Goal: Information Seeking & Learning: Learn about a topic

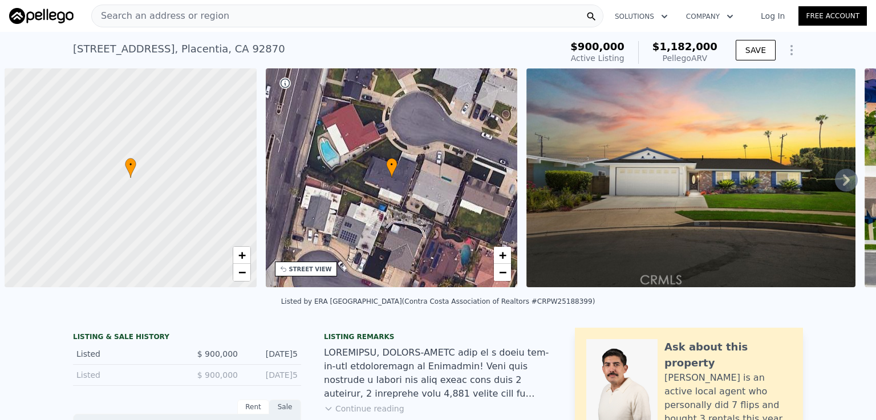
scroll to position [0, 5]
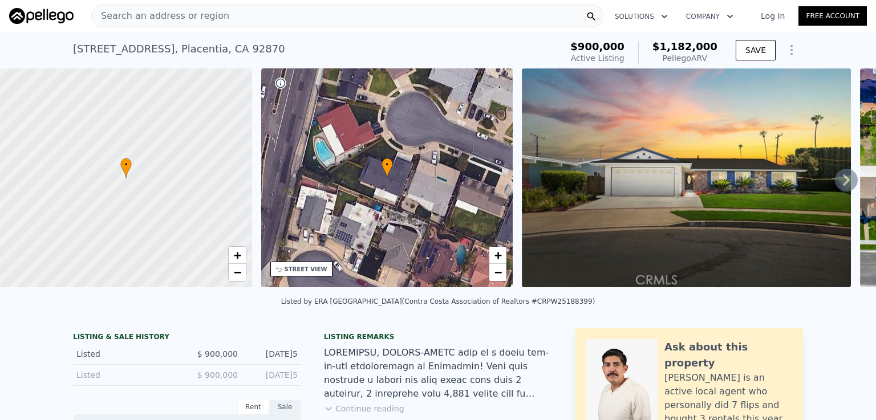
click at [160, 17] on span "Search an address or region" at bounding box center [161, 16] width 138 height 14
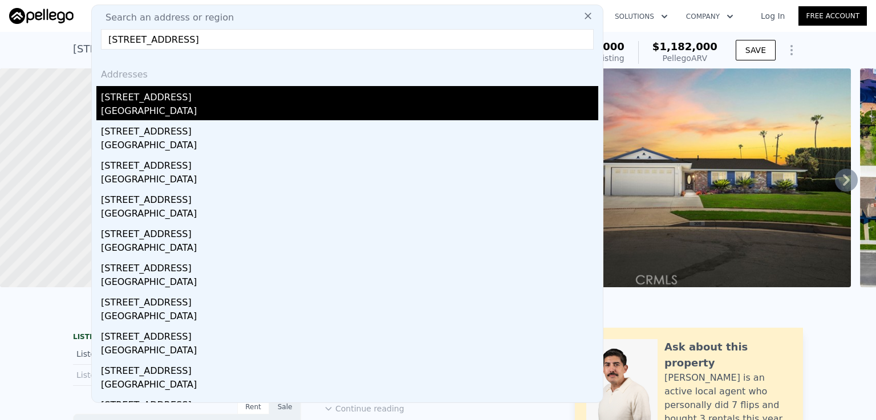
type input "[STREET_ADDRESS]"
click at [183, 112] on div "[GEOGRAPHIC_DATA]" at bounding box center [350, 112] width 498 height 16
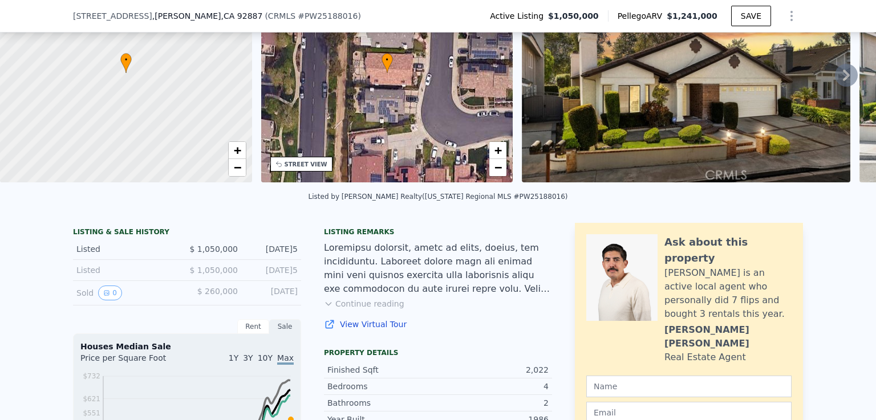
scroll to position [102, 0]
click at [388, 308] on button "Continue reading" at bounding box center [364, 303] width 80 height 11
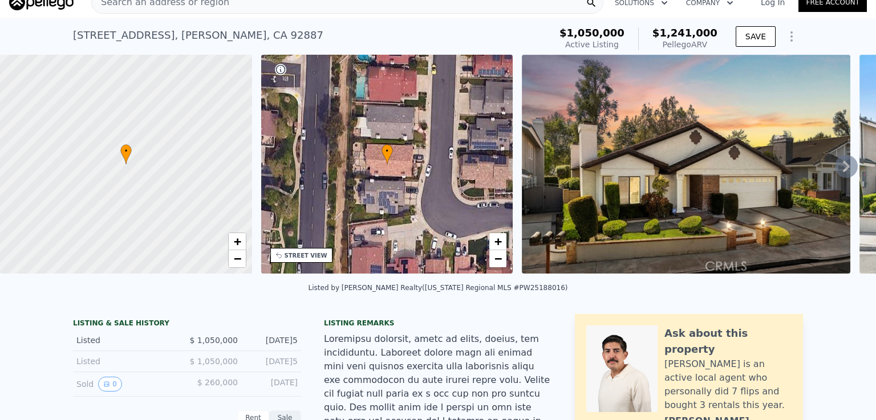
scroll to position [4, 0]
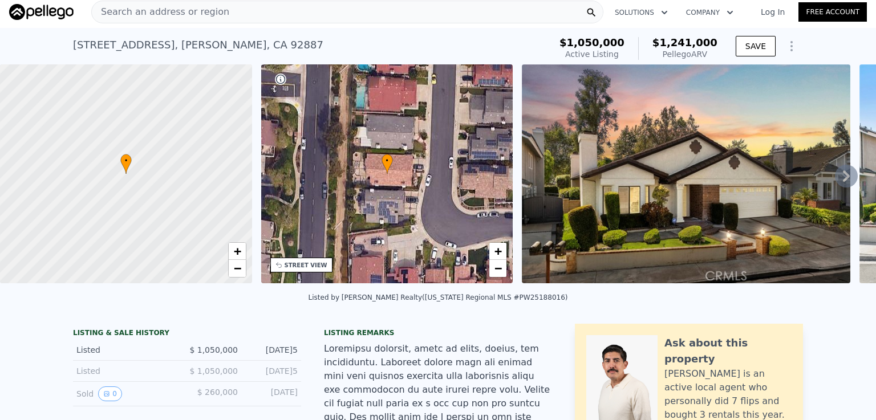
click at [222, 13] on div "Search an address or region" at bounding box center [347, 12] width 512 height 23
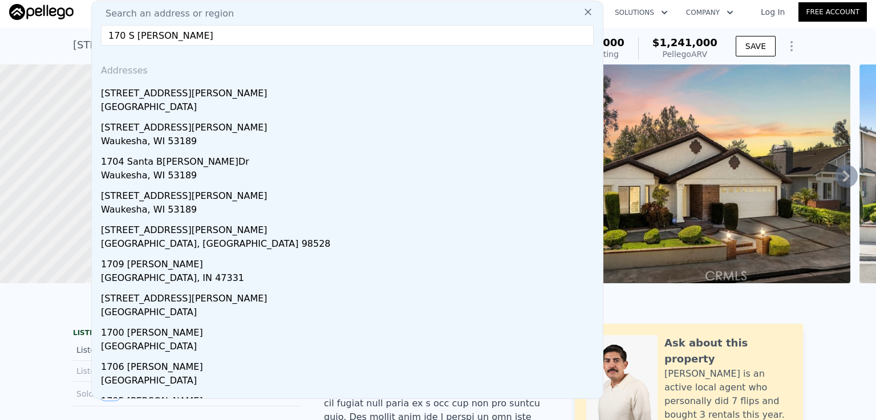
type input "[STREET_ADDRESS][PERSON_NAME]"
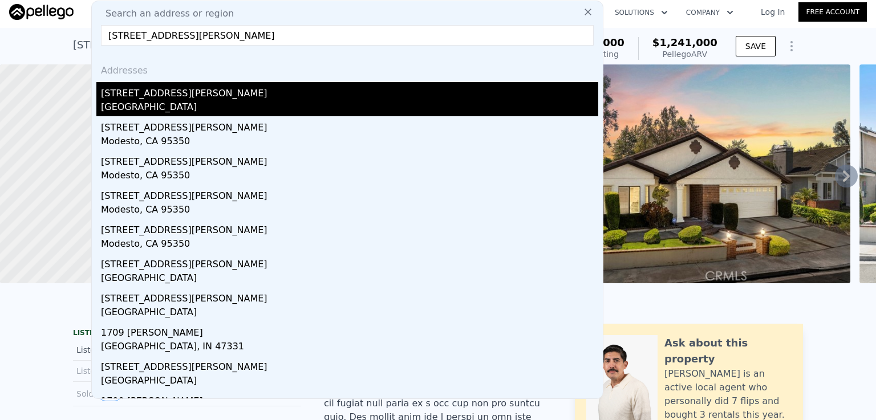
click at [171, 107] on div "[GEOGRAPHIC_DATA]" at bounding box center [350, 108] width 498 height 16
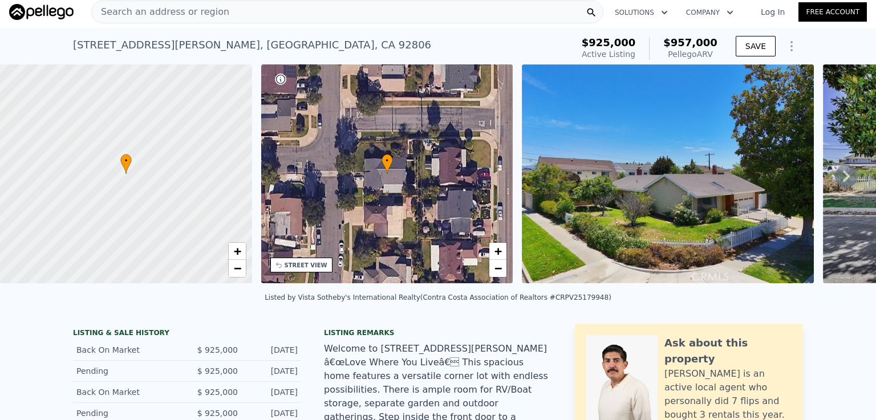
click at [204, 9] on span "Search an address or region" at bounding box center [161, 12] width 138 height 14
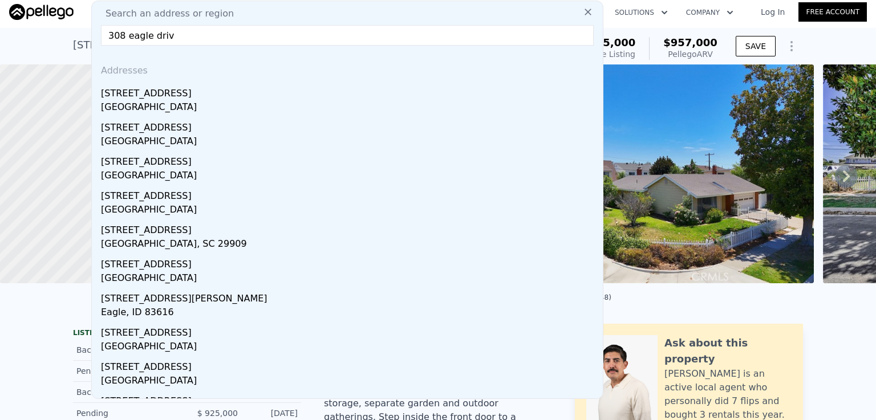
type input "[STREET_ADDRESS]"
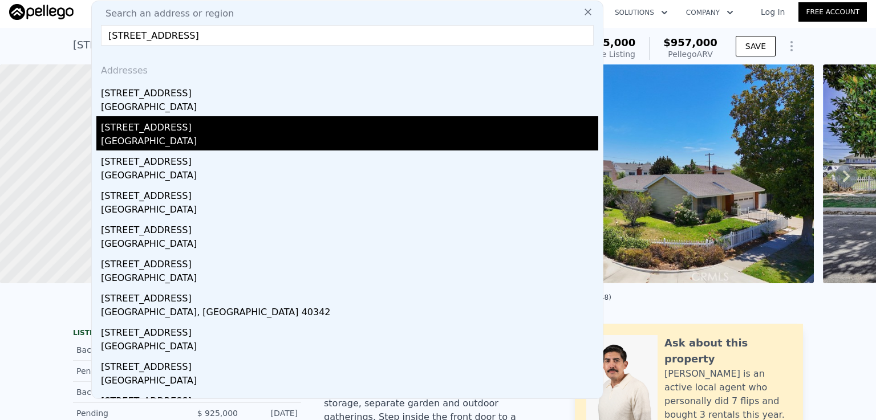
click at [168, 132] on div "[STREET_ADDRESS]" at bounding box center [350, 125] width 498 height 18
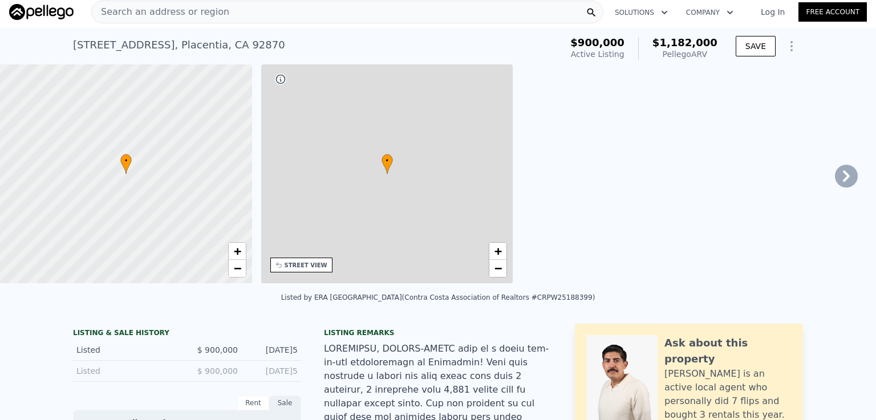
type input "5"
type input "2"
type input "3"
type input "1189"
type input "2195"
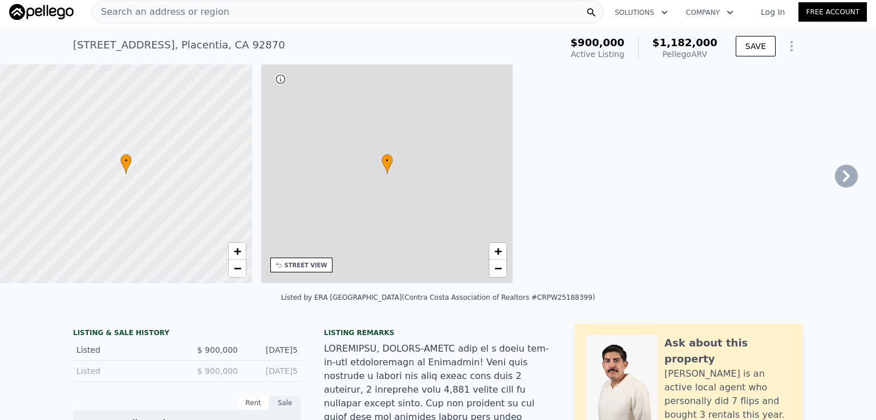
type input "6000"
type input "8455"
type input "$ 1,182,000"
type input "7"
type input "$ 145,447"
